Goal: Task Accomplishment & Management: Manage account settings

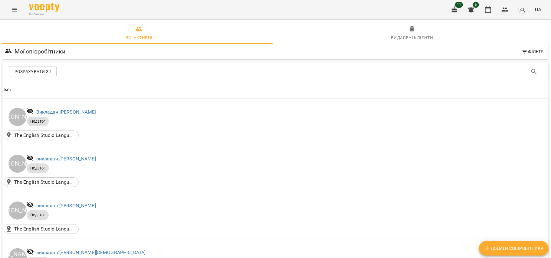
click at [13, 14] on button "Menu" at bounding box center [14, 9] width 15 height 15
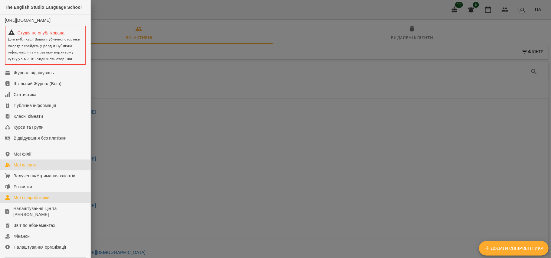
click at [31, 168] on div "Мої клієнти" at bounding box center [25, 165] width 23 height 6
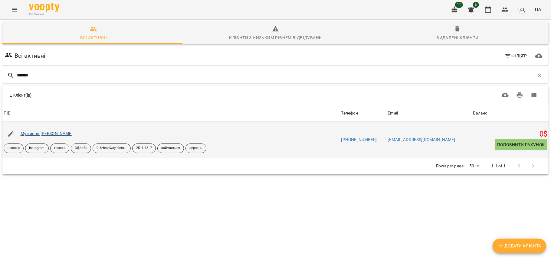
type input "*******"
click at [32, 132] on link "Мужипов [PERSON_NAME]" at bounding box center [47, 133] width 52 height 5
